Goal: Task Accomplishment & Management: Complete application form

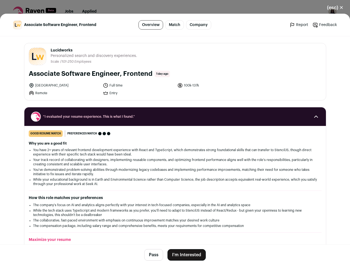
click at [184, 251] on button "I'm Interested" at bounding box center [186, 254] width 38 height 11
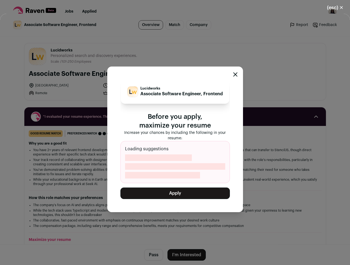
click at [185, 193] on button "Apply" at bounding box center [174, 192] width 109 height 11
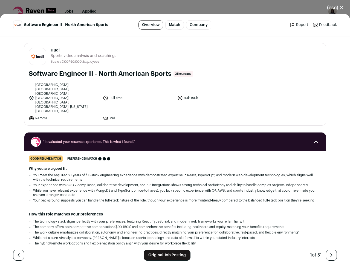
click at [163, 251] on link "Original Job Posting" at bounding box center [167, 254] width 47 height 11
click at [336, 8] on button "(esc) ✕" at bounding box center [335, 8] width 30 height 12
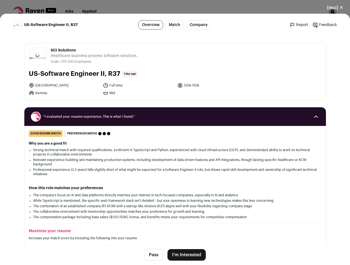
click at [182, 254] on button "I'm Interested" at bounding box center [186, 254] width 38 height 11
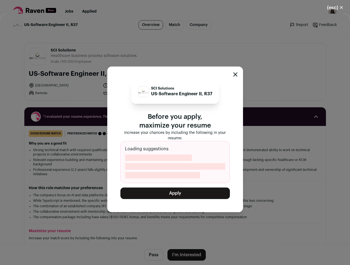
click at [188, 194] on button "Apply" at bounding box center [174, 192] width 109 height 11
